Goal: Transaction & Acquisition: Download file/media

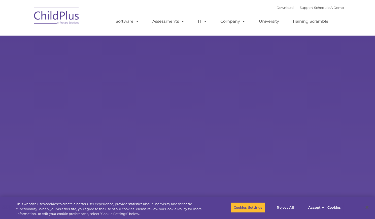
select select "MEDIUM"
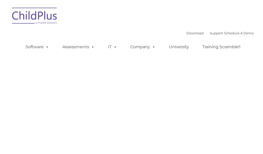
type input ""
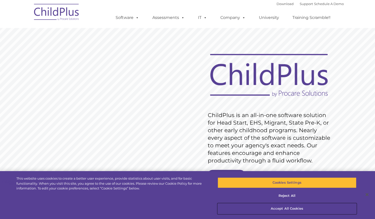
click at [263, 153] on button "Accept All Cookies" at bounding box center [287, 208] width 139 height 11
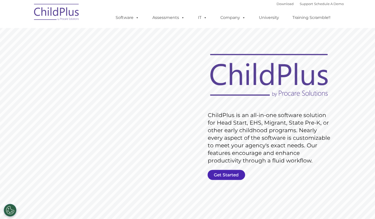
click at [227, 153] on link "Get Started" at bounding box center [227, 174] width 38 height 10
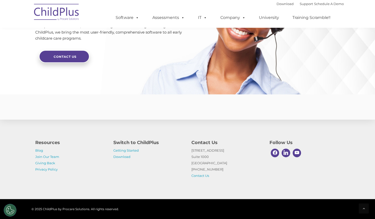
scroll to position [1199, 0]
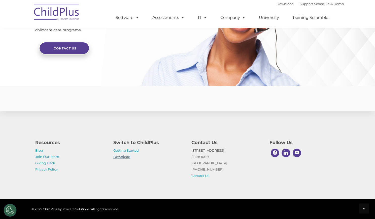
click at [126, 153] on link "Download" at bounding box center [121, 156] width 17 height 4
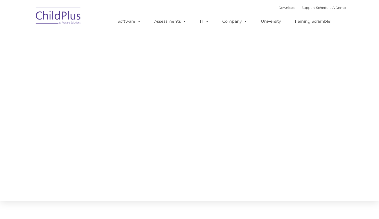
type input ""
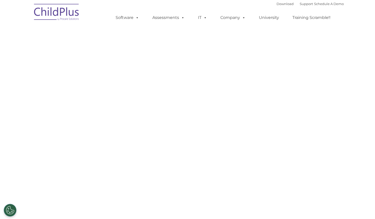
select select "MEDIUM"
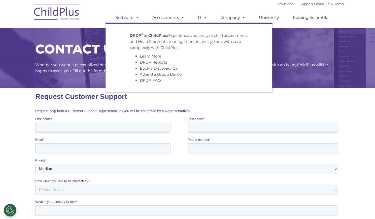
click at [139, 18] on span at bounding box center [136, 17] width 6 height 5
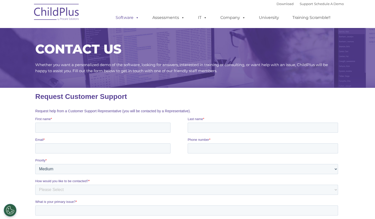
click at [139, 18] on span at bounding box center [136, 17] width 6 height 5
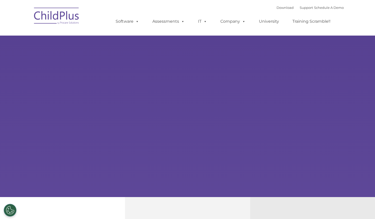
select select "MEDIUM"
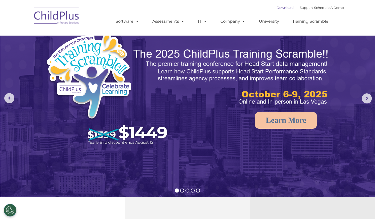
click at [279, 8] on link "Download" at bounding box center [285, 8] width 17 height 4
